Goal: Task Accomplishment & Management: Use online tool/utility

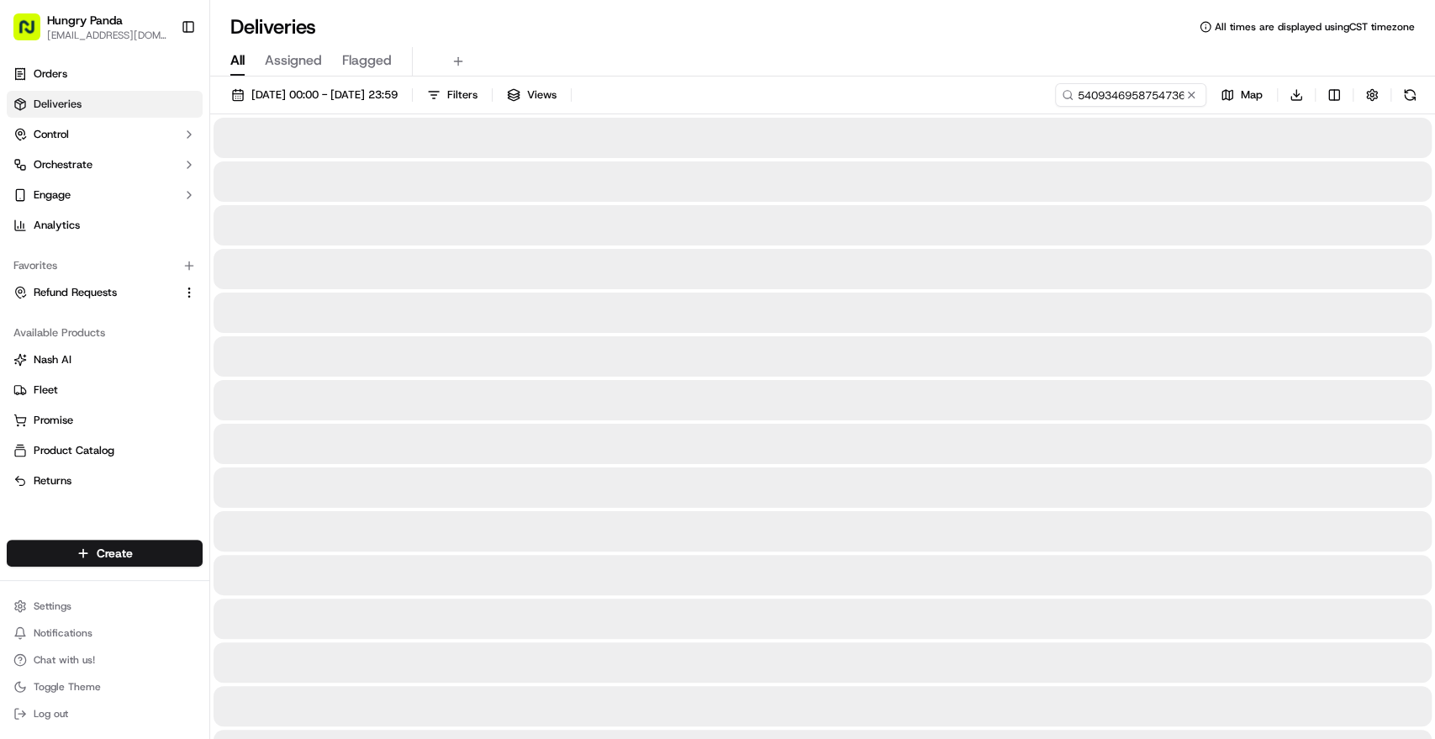
type input "5409346958754736941571"
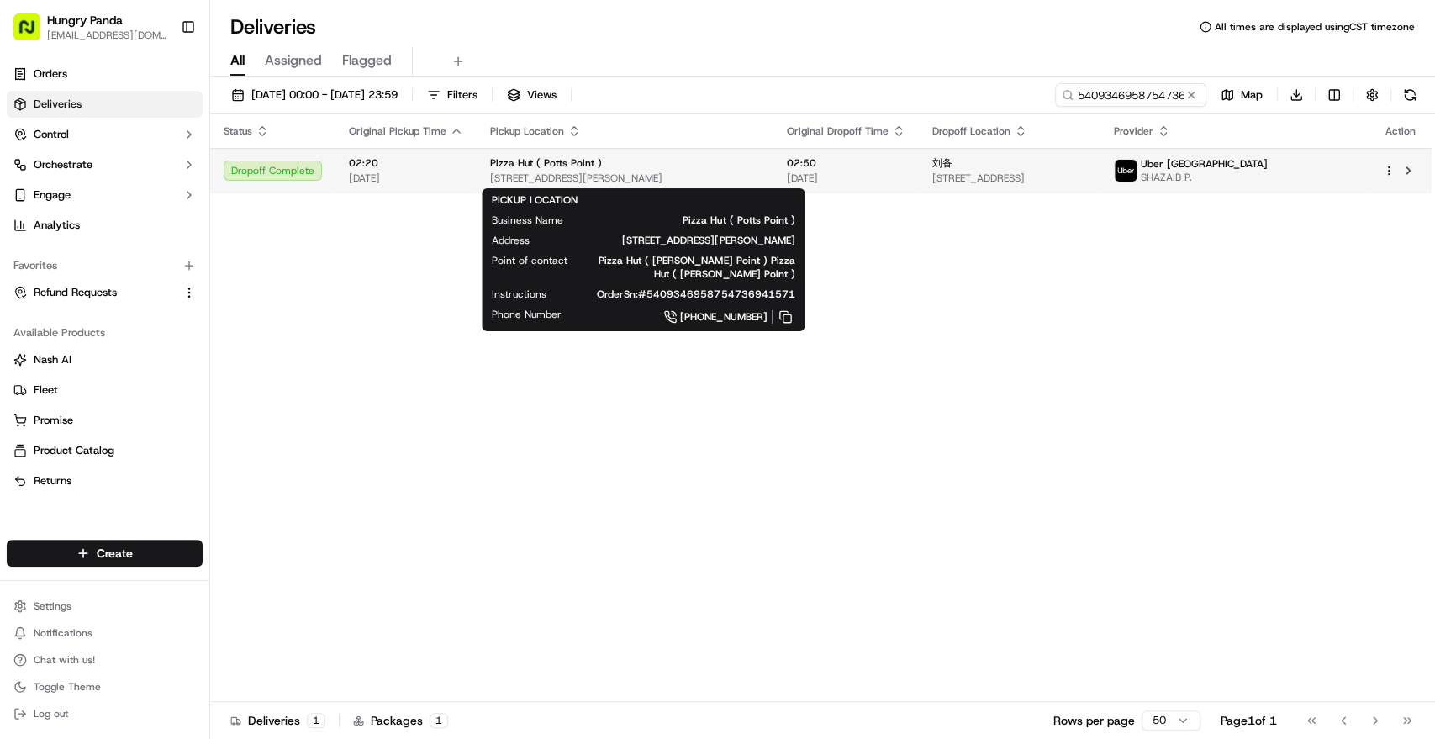
click at [666, 161] on div "Pizza Hut ( Potts Point )" at bounding box center [625, 162] width 270 height 13
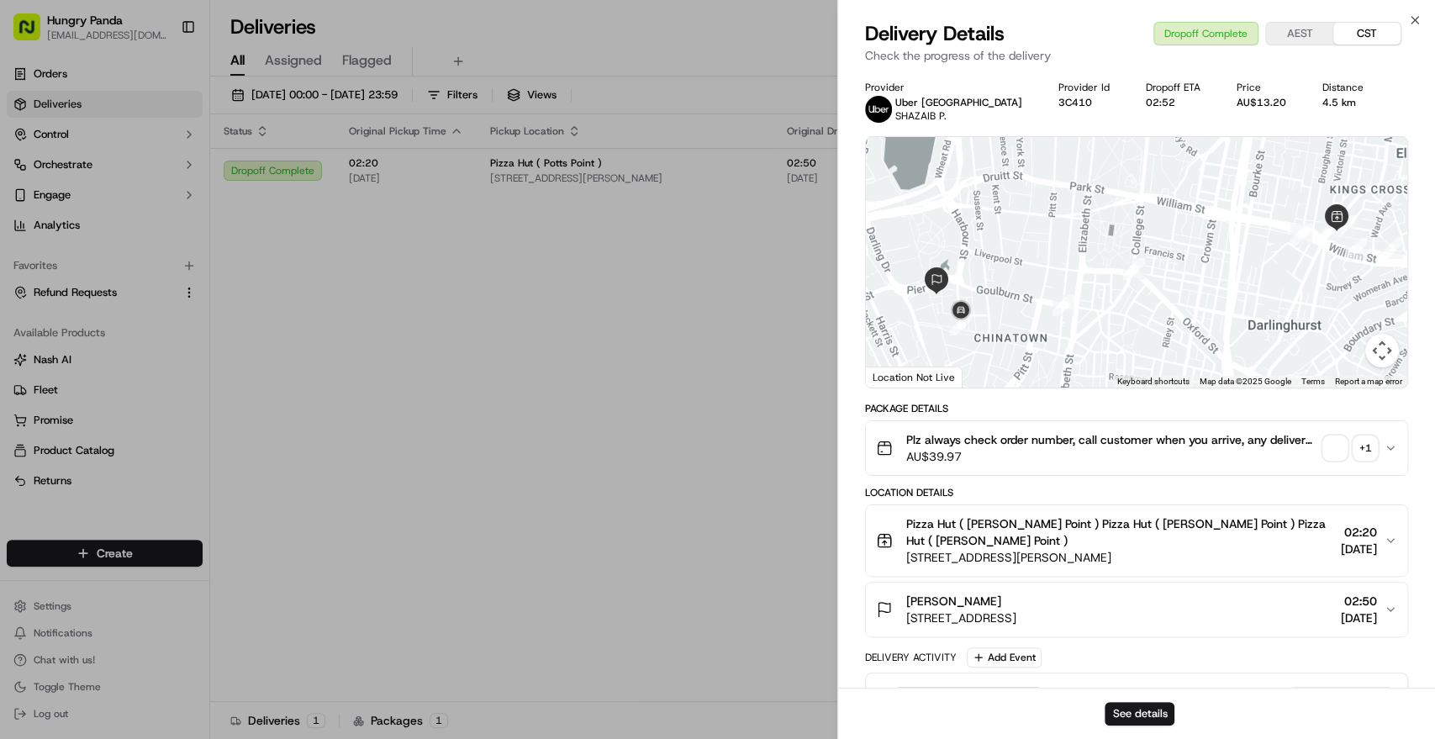
click at [1367, 437] on div "+ 1" at bounding box center [1365, 448] width 24 height 24
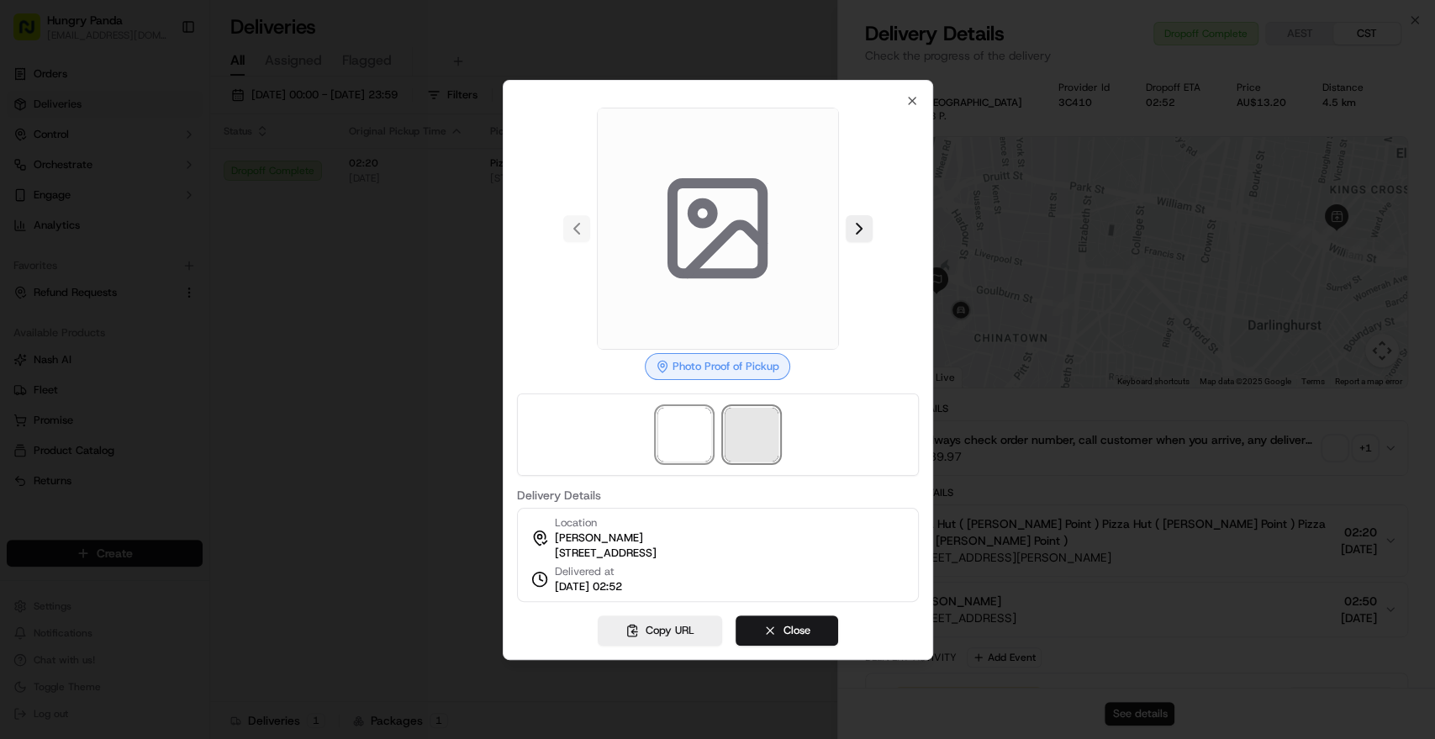
click at [752, 432] on span at bounding box center [752, 435] width 54 height 54
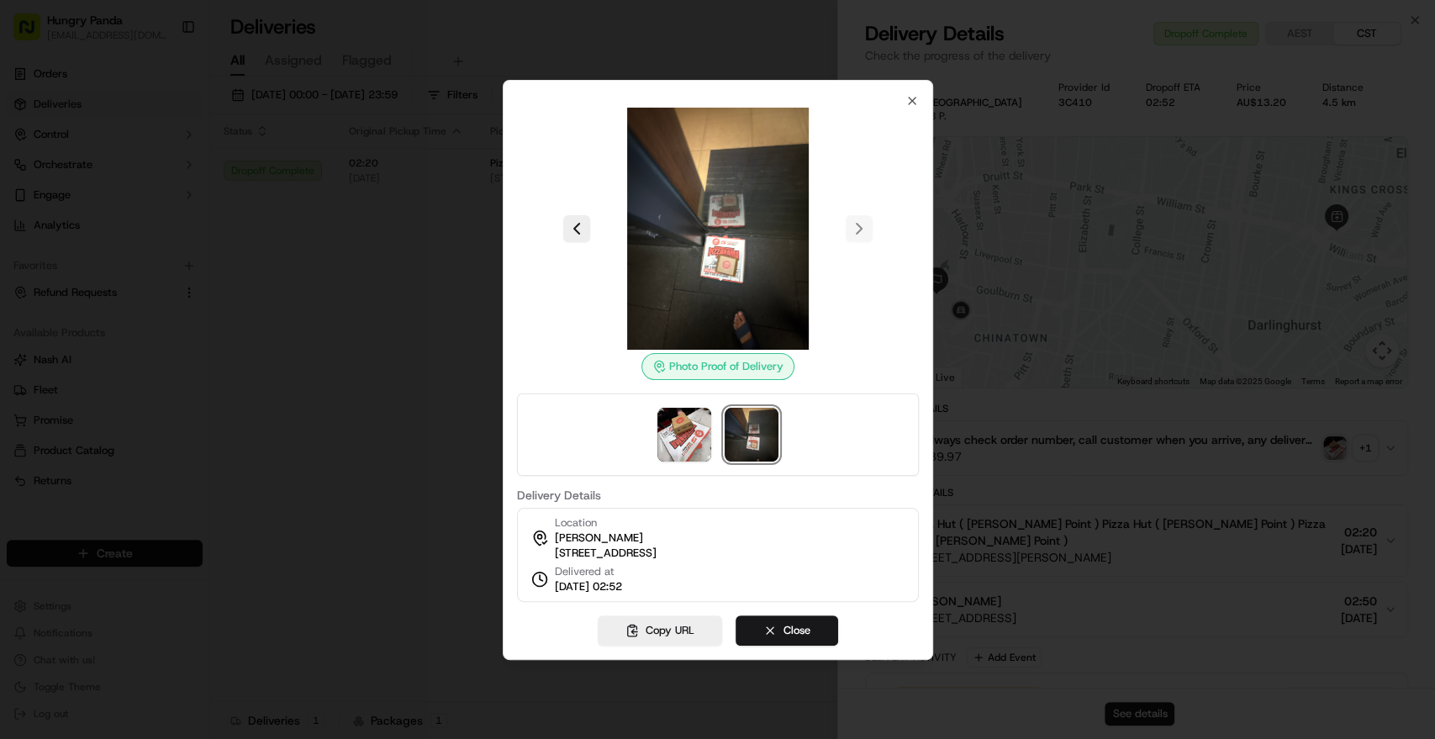
click at [294, 242] on div at bounding box center [717, 369] width 1435 height 739
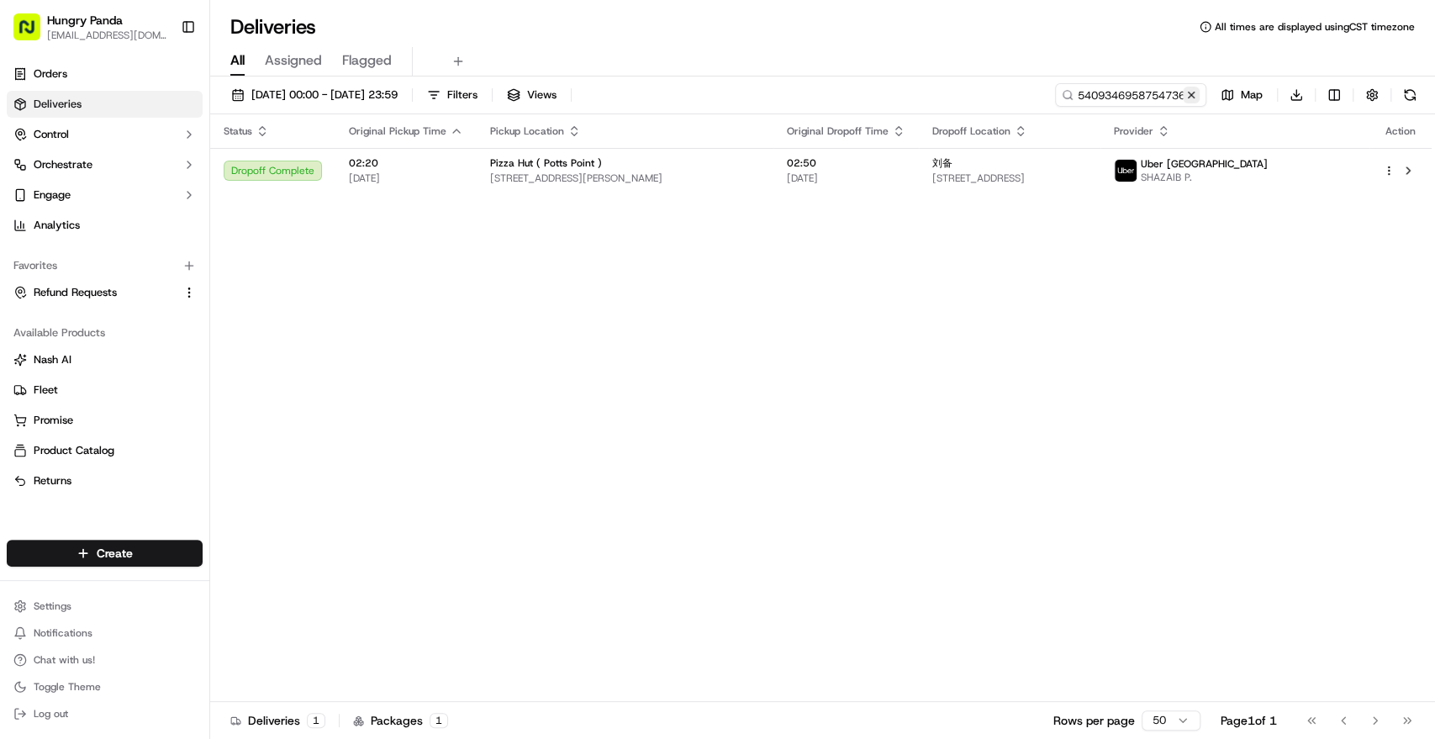
click at [1195, 98] on button at bounding box center [1191, 95] width 17 height 17
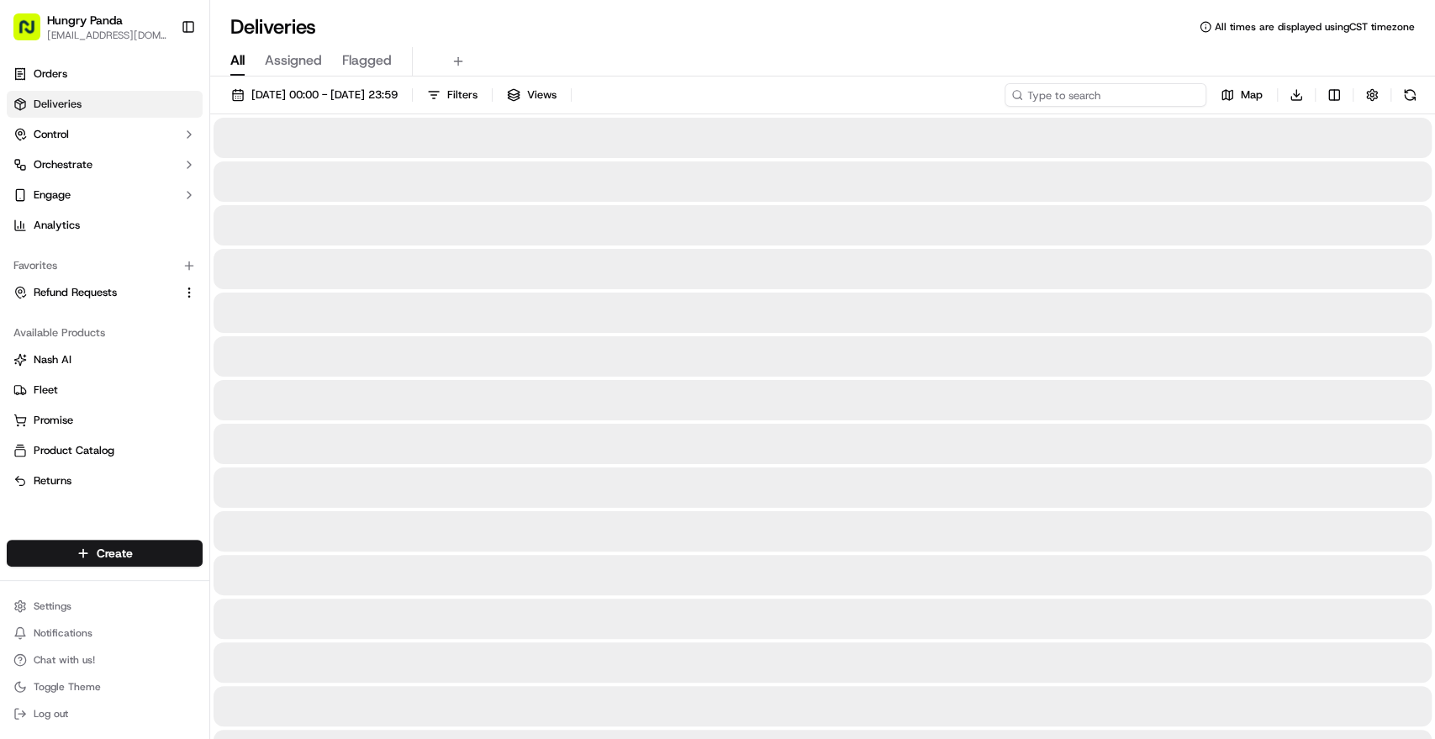
click at [1165, 91] on input at bounding box center [1106, 95] width 202 height 24
paste input "372832325885575296747"
type input "372832325885575296747"
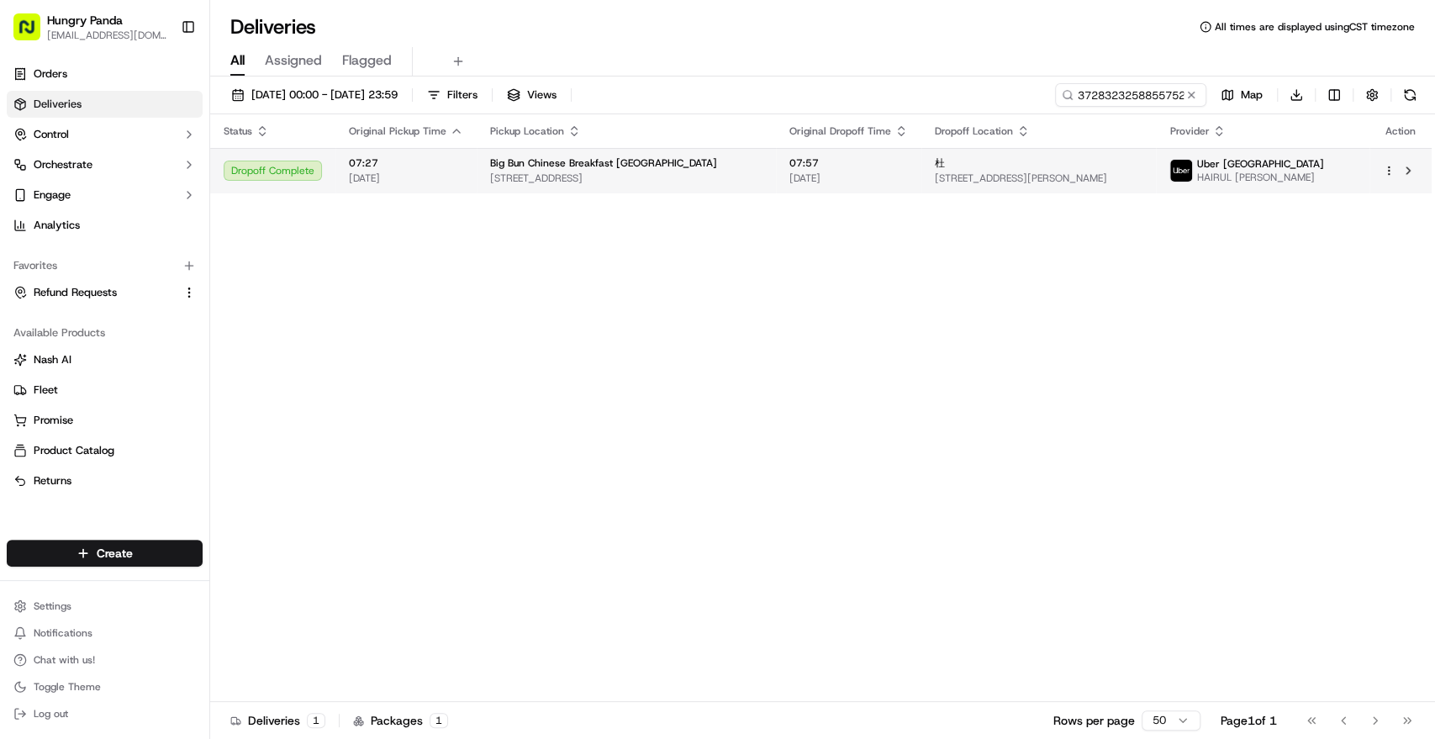
click at [584, 160] on span "Big Bun Chinese Breakfast [GEOGRAPHIC_DATA]" at bounding box center [603, 162] width 227 height 13
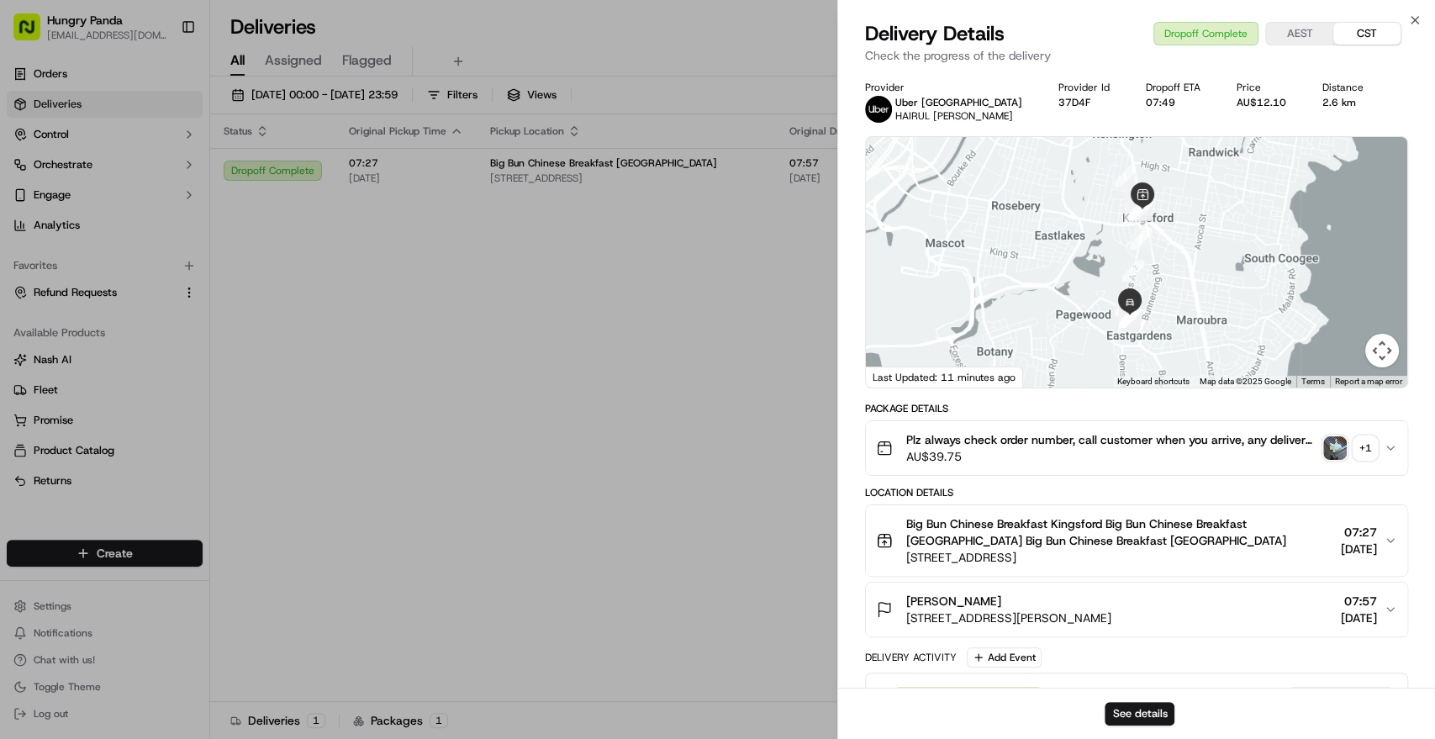
click at [1366, 449] on div "+ 1" at bounding box center [1365, 448] width 24 height 24
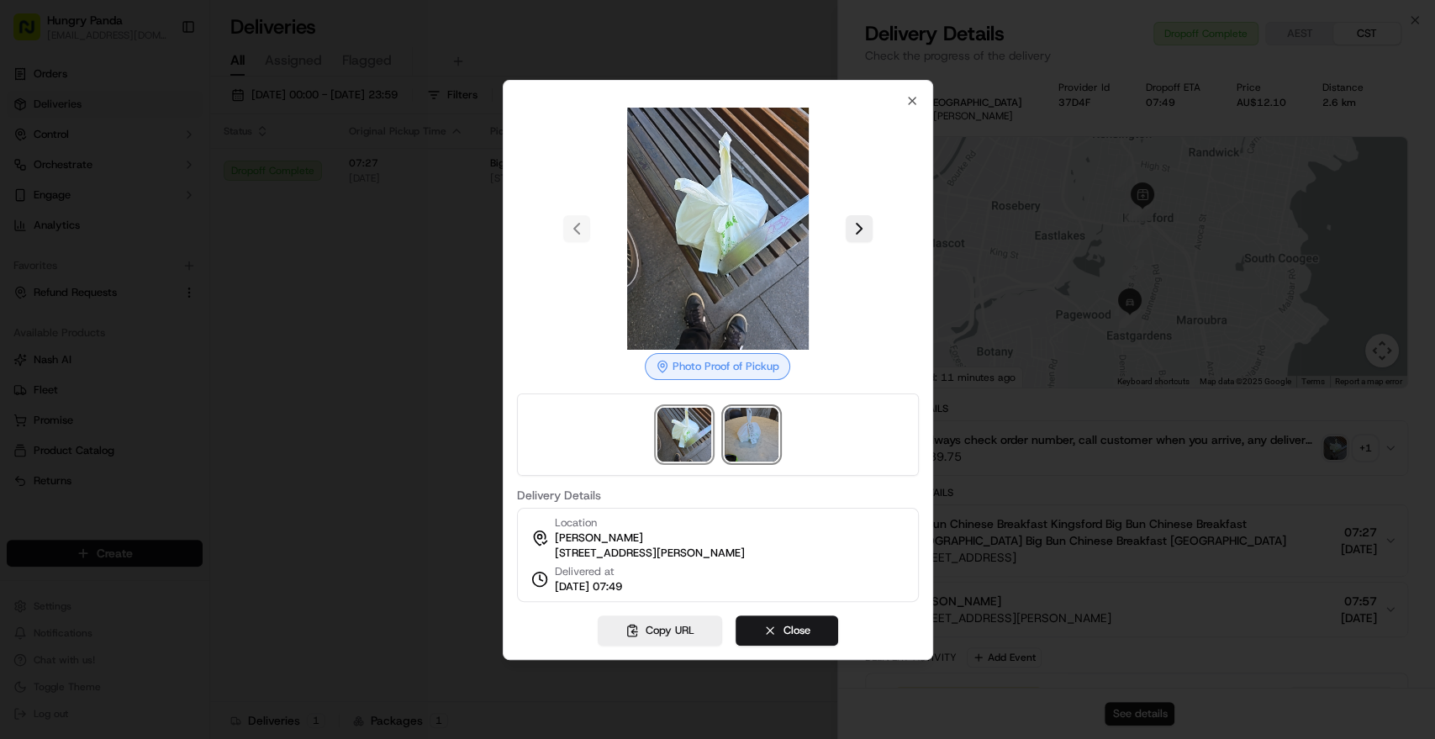
click at [739, 429] on img at bounding box center [752, 435] width 54 height 54
